Goal: Navigation & Orientation: Find specific page/section

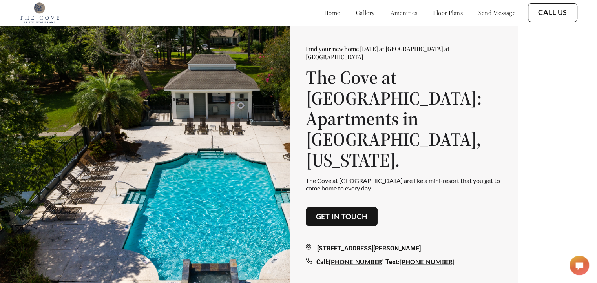
click at [433, 11] on link "floor plans" at bounding box center [448, 13] width 30 height 8
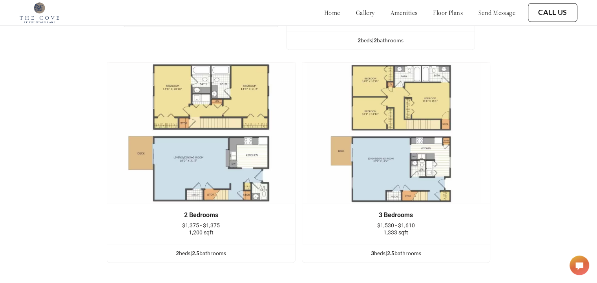
scroll to position [1168, 0]
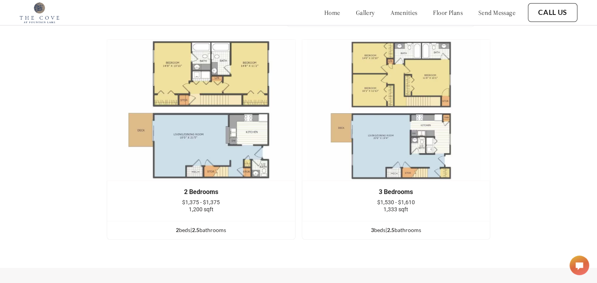
click at [413, 131] on img at bounding box center [396, 110] width 189 height 142
click at [356, 14] on link "gallery" at bounding box center [365, 13] width 19 height 8
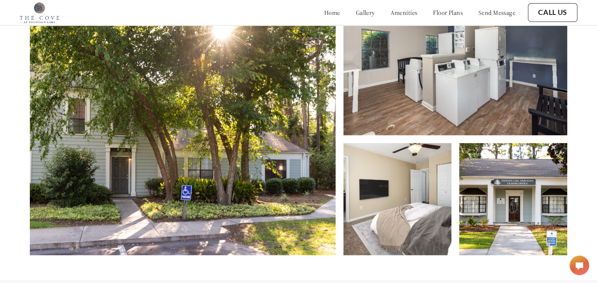
scroll to position [336, 0]
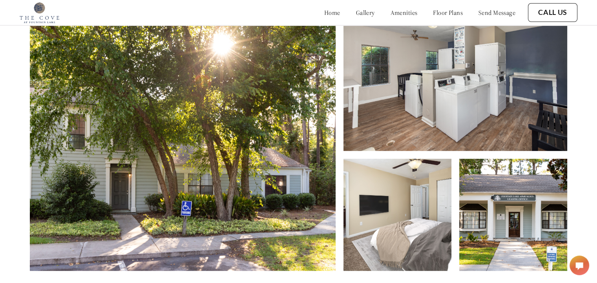
click at [154, 113] on img at bounding box center [183, 136] width 306 height 269
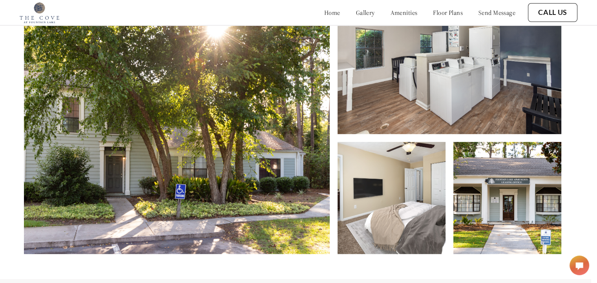
scroll to position [336, 6]
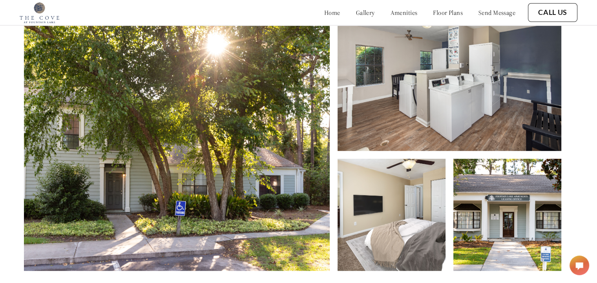
click at [428, 242] on img at bounding box center [391, 215] width 108 height 112
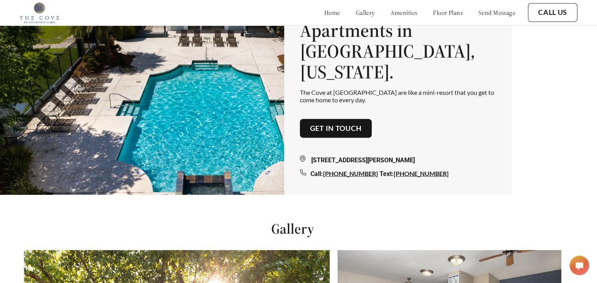
scroll to position [0, 6]
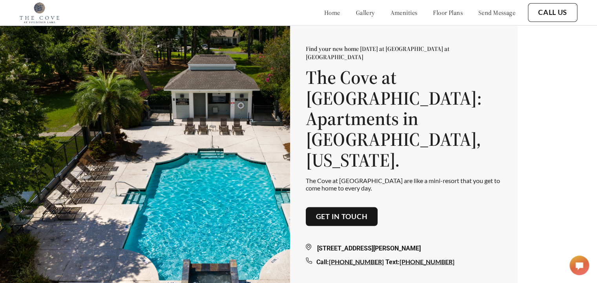
click at [390, 12] on link "amenities" at bounding box center [403, 13] width 27 height 8
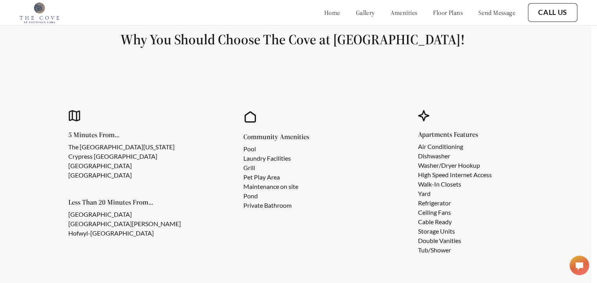
scroll to position [639, 6]
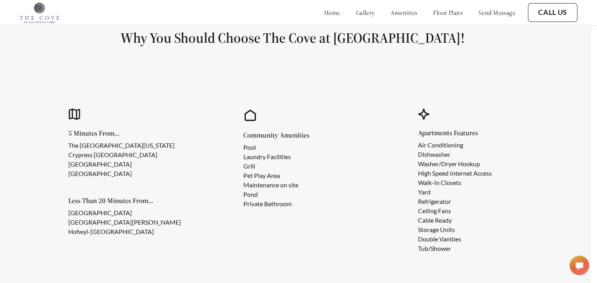
click at [324, 15] on link "home" at bounding box center [332, 13] width 16 height 8
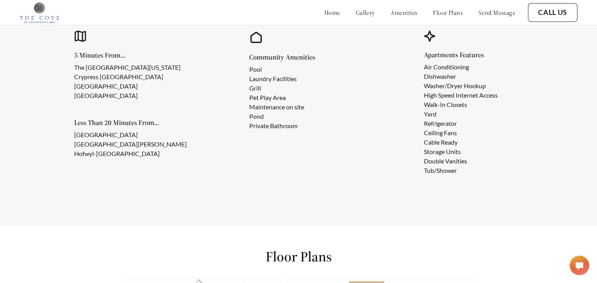
scroll to position [744, 0]
